Goal: Information Seeking & Learning: Learn about a topic

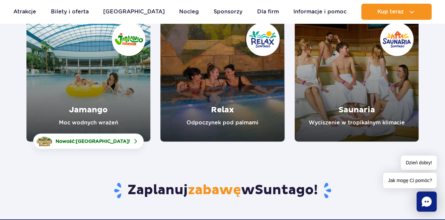
scroll to position [100, 0]
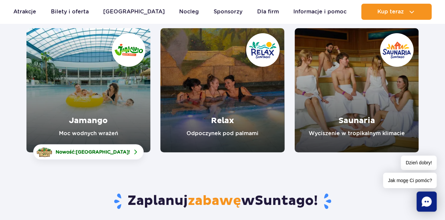
click at [95, 115] on link "Jamango" at bounding box center [88, 90] width 124 height 124
click at [221, 125] on link "Relax" at bounding box center [222, 90] width 124 height 124
click at [349, 100] on link "Saunaria" at bounding box center [357, 90] width 124 height 124
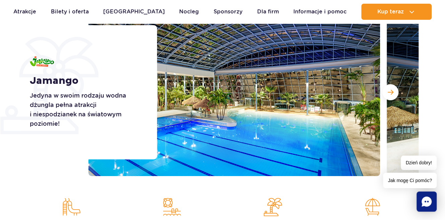
scroll to position [100, 0]
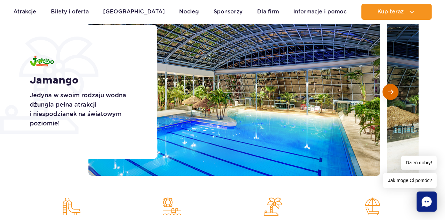
click at [392, 92] on span "Następny slajd" at bounding box center [391, 92] width 6 height 6
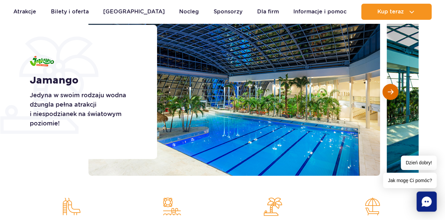
click at [392, 92] on span "Następny slajd" at bounding box center [391, 92] width 6 height 6
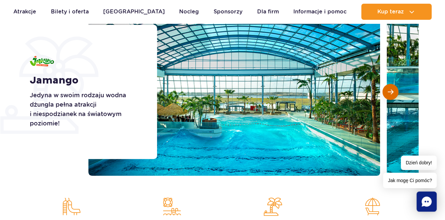
click at [392, 92] on span "Następny slajd" at bounding box center [391, 92] width 6 height 6
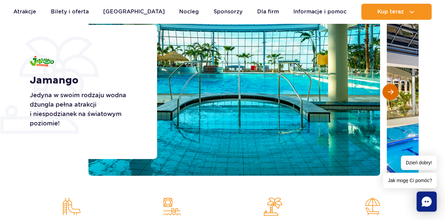
click at [392, 92] on span "Następny slajd" at bounding box center [391, 92] width 6 height 6
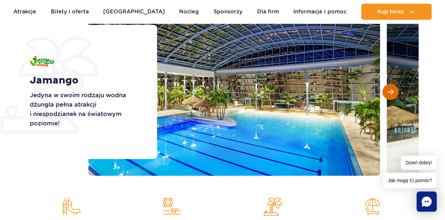
click at [392, 92] on span "Następny slajd" at bounding box center [391, 92] width 6 height 6
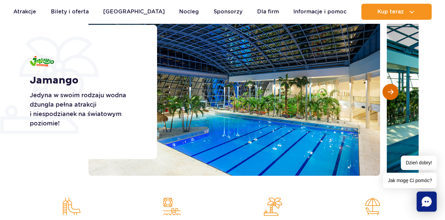
click at [392, 92] on span "Następny slajd" at bounding box center [391, 92] width 6 height 6
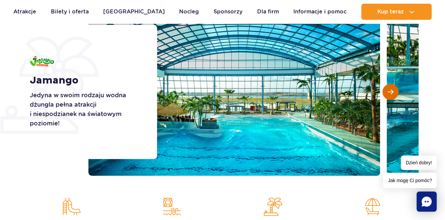
click at [392, 92] on span "Następny slajd" at bounding box center [391, 92] width 6 height 6
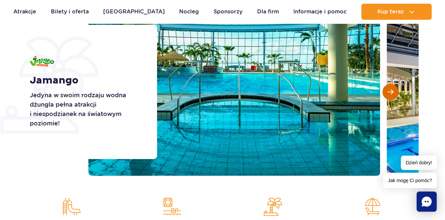
click at [392, 92] on span "Następny slajd" at bounding box center [391, 92] width 6 height 6
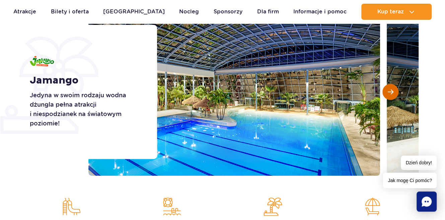
click at [392, 92] on span "Następny slajd" at bounding box center [391, 92] width 6 height 6
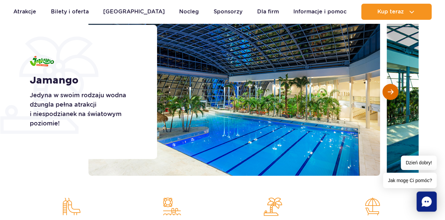
click at [392, 92] on span "Następny slajd" at bounding box center [391, 92] width 6 height 6
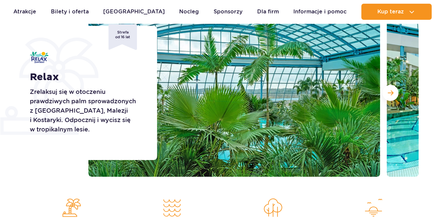
scroll to position [100, 0]
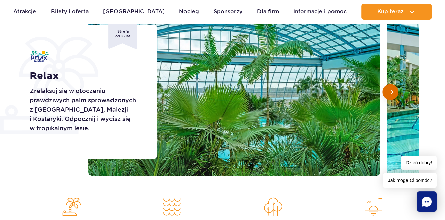
click at [392, 95] on button "Następny slajd" at bounding box center [390, 92] width 16 height 16
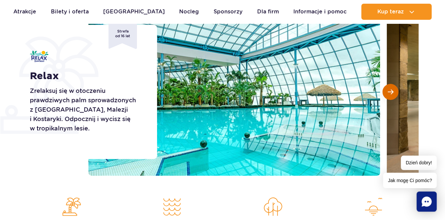
click at [392, 94] on span "Następny slajd" at bounding box center [391, 92] width 6 height 6
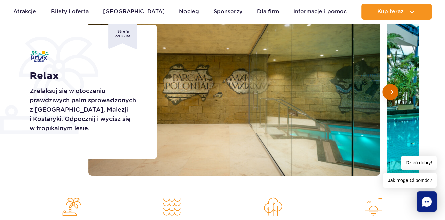
click at [392, 94] on span "Następny slajd" at bounding box center [391, 92] width 6 height 6
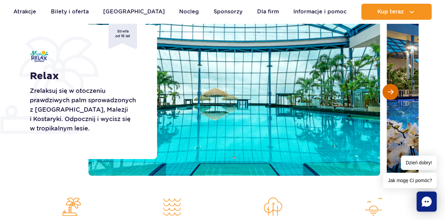
click at [392, 94] on span "Następny slajd" at bounding box center [391, 92] width 6 height 6
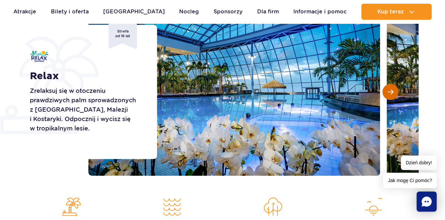
click at [392, 94] on span "Następny slajd" at bounding box center [391, 92] width 6 height 6
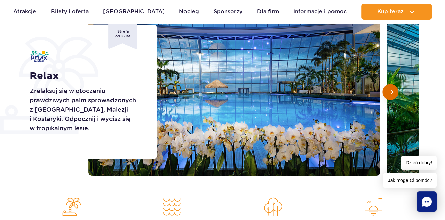
click at [392, 94] on span "Następny slajd" at bounding box center [391, 92] width 6 height 6
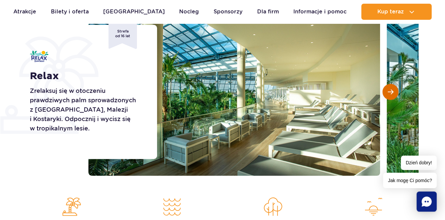
click at [392, 94] on span "Następny slajd" at bounding box center [391, 92] width 6 height 6
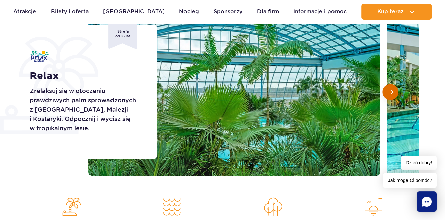
click at [392, 94] on span "Następny slajd" at bounding box center [391, 92] width 6 height 6
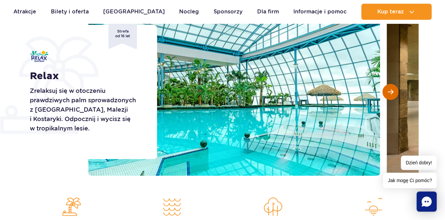
click at [392, 94] on span "Następny slajd" at bounding box center [391, 92] width 6 height 6
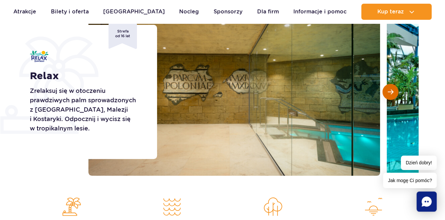
click at [392, 94] on span "Następny slajd" at bounding box center [391, 92] width 6 height 6
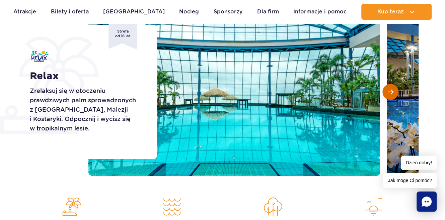
click at [391, 94] on span "Następny slajd" at bounding box center [391, 92] width 6 height 6
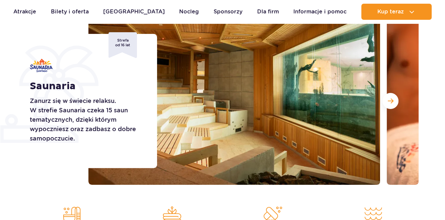
scroll to position [100, 0]
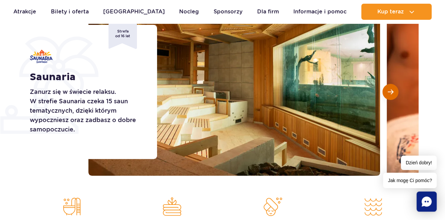
click at [390, 92] on span "Następny slajd" at bounding box center [391, 92] width 6 height 6
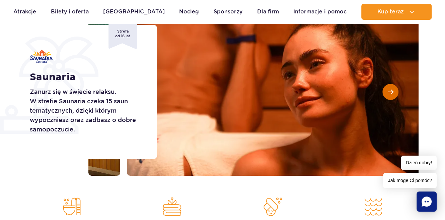
click at [391, 91] on span "Następny slajd" at bounding box center [391, 92] width 6 height 6
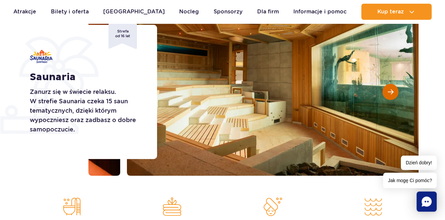
click at [391, 91] on span "Następny slajd" at bounding box center [391, 92] width 6 height 6
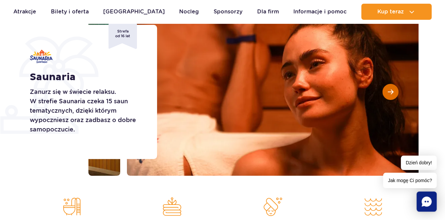
click at [391, 91] on span "Następny slajd" at bounding box center [391, 92] width 6 height 6
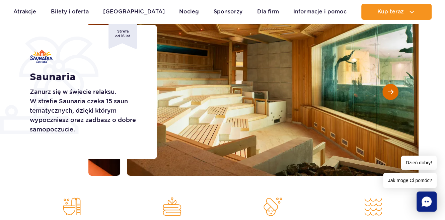
click at [391, 91] on span "Następny slajd" at bounding box center [391, 92] width 6 height 6
